Goal: Information Seeking & Learning: Learn about a topic

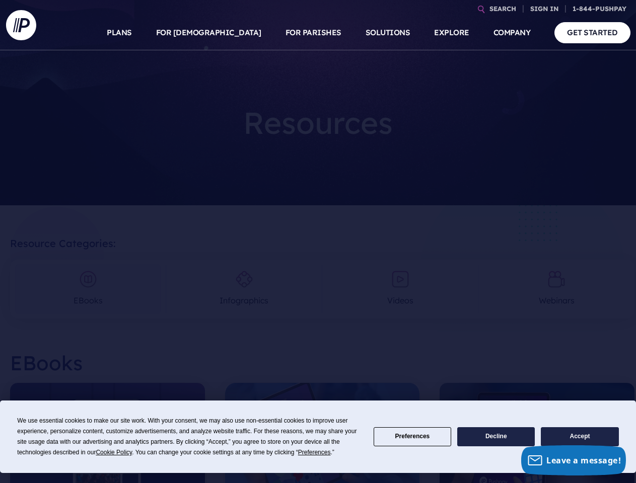
click at [318, 242] on section at bounding box center [318, 241] width 636 height 483
click at [116, 453] on span "Cookie Policy" at bounding box center [114, 452] width 36 height 7
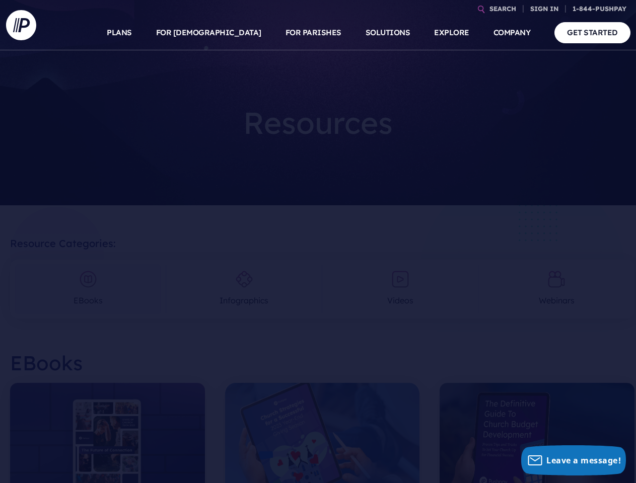
click at [316, 453] on section at bounding box center [318, 241] width 636 height 483
click at [412, 437] on img at bounding box center [322, 444] width 195 height 122
click at [496, 437] on img at bounding box center [537, 444] width 195 height 122
click at [580, 437] on img at bounding box center [537, 444] width 195 height 122
click at [502, 9] on link "SEARCH" at bounding box center [502, 9] width 35 height 18
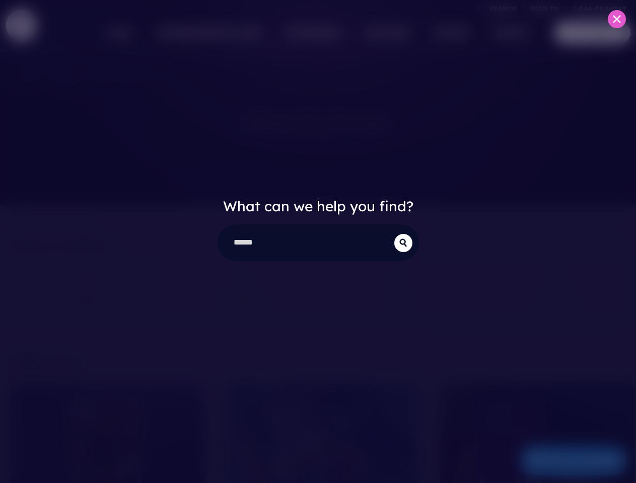
click at [544, 9] on div "What can we help you find?" at bounding box center [318, 241] width 636 height 483
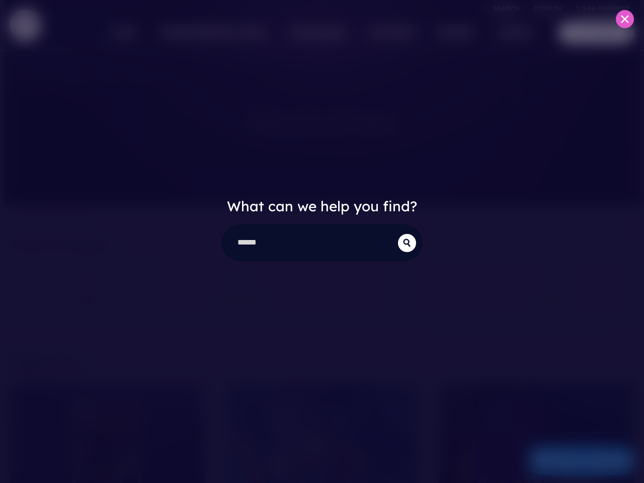
click at [233, 33] on div "What can we help you find?" at bounding box center [322, 241] width 644 height 483
click at [313, 33] on div "What can we help you find?" at bounding box center [322, 241] width 644 height 483
